Goal: Use online tool/utility: Utilize a website feature to perform a specific function

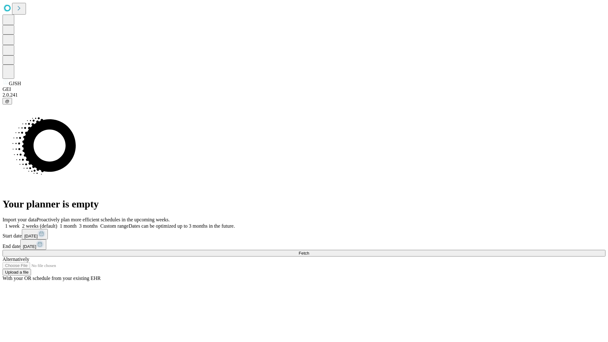
click at [309, 251] on span "Fetch" at bounding box center [304, 253] width 10 height 5
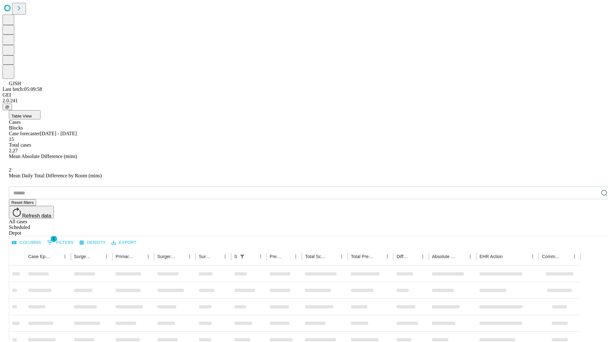
click at [32, 114] on span "Table View" at bounding box center [21, 116] width 20 height 5
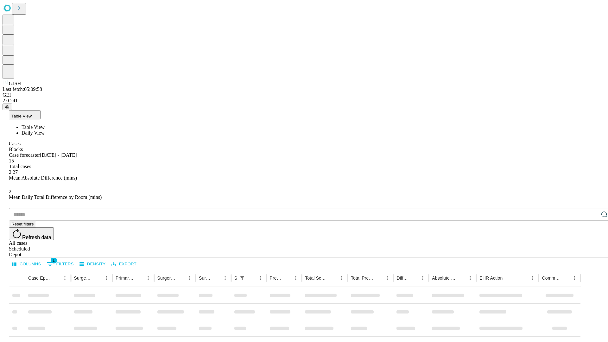
click at [45, 130] on span "Daily View" at bounding box center [33, 132] width 23 height 5
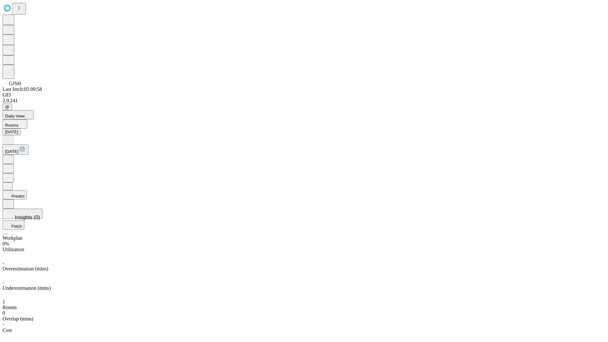
click at [27, 190] on button "Predict" at bounding box center [15, 194] width 24 height 9
